Goal: Transaction & Acquisition: Subscribe to service/newsletter

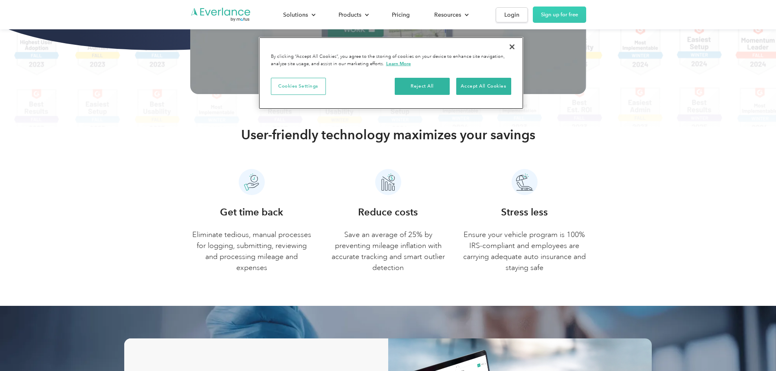
scroll to position [366, 0]
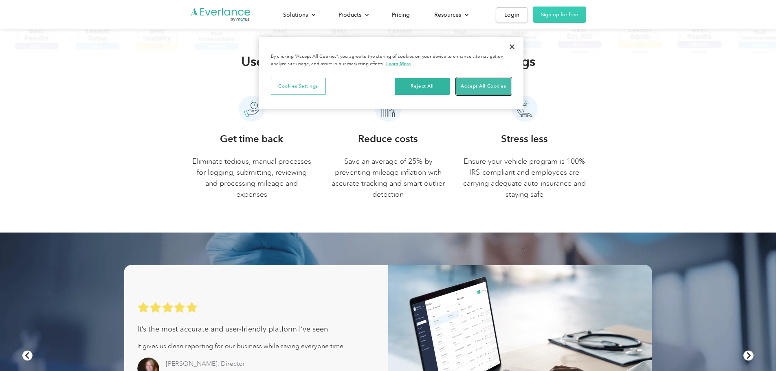
click at [477, 86] on button "Accept All Cookies" at bounding box center [483, 86] width 55 height 17
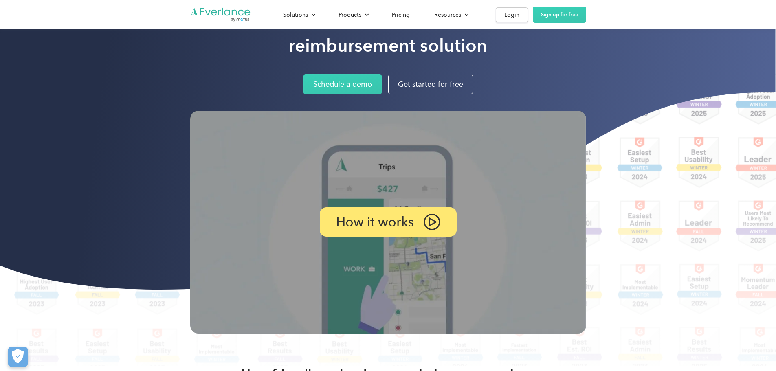
scroll to position [0, 0]
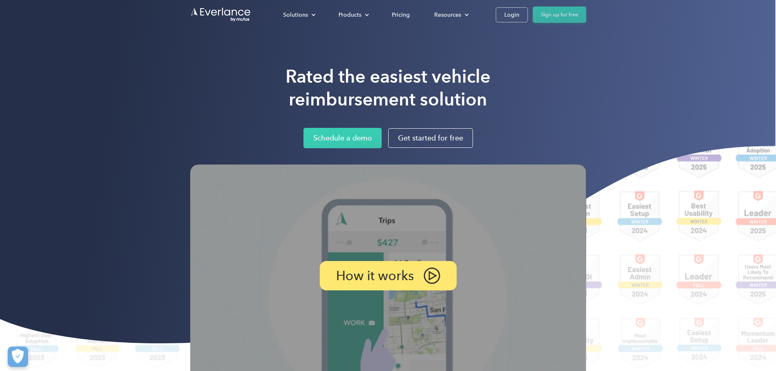
click at [586, 13] on link "Sign up for free" at bounding box center [559, 15] width 53 height 16
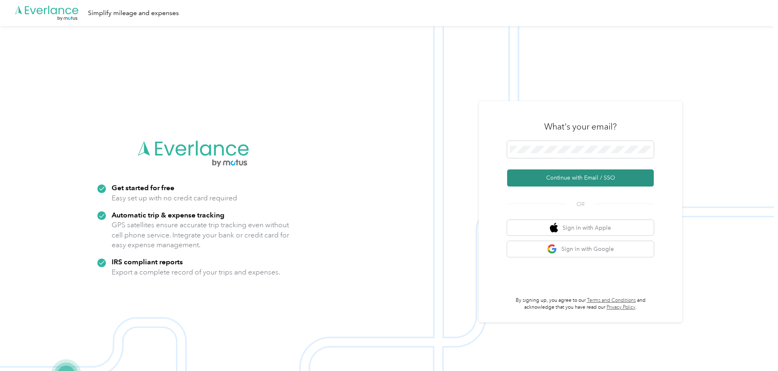
click at [594, 182] on button "Continue with Email / SSO" at bounding box center [580, 177] width 147 height 17
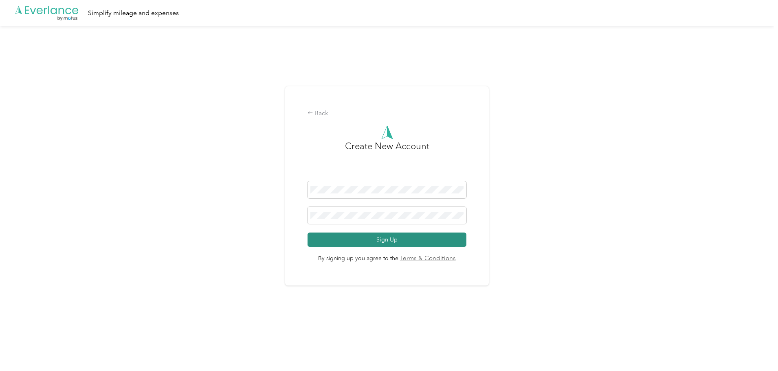
click at [379, 239] on button "Sign Up" at bounding box center [386, 239] width 159 height 14
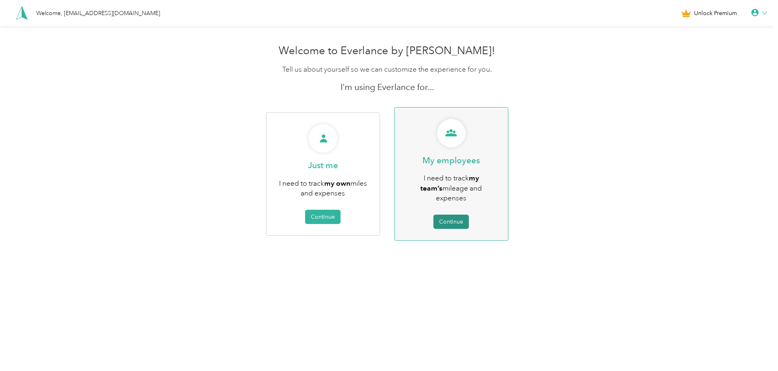
click at [449, 215] on button "Continue" at bounding box center [450, 222] width 35 height 14
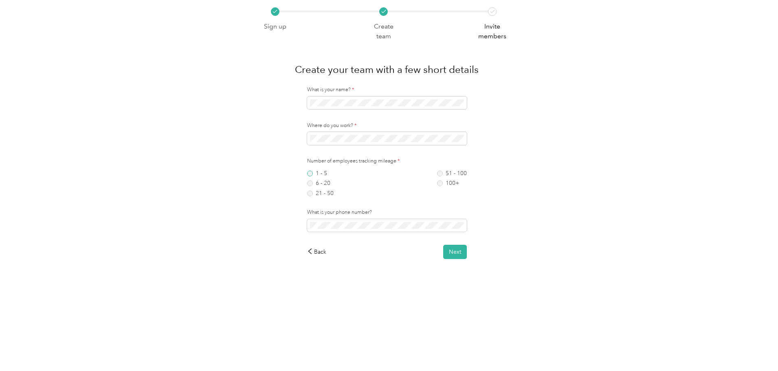
click at [311, 173] on label "1 - 5" at bounding box center [320, 174] width 26 height 6
click at [554, 191] on div "Sign up Create team Invite members Create your team with a few short details Wh…" at bounding box center [387, 149] width 774 height 299
click at [448, 250] on button "Next" at bounding box center [455, 252] width 24 height 14
